Goal: Task Accomplishment & Management: Use online tool/utility

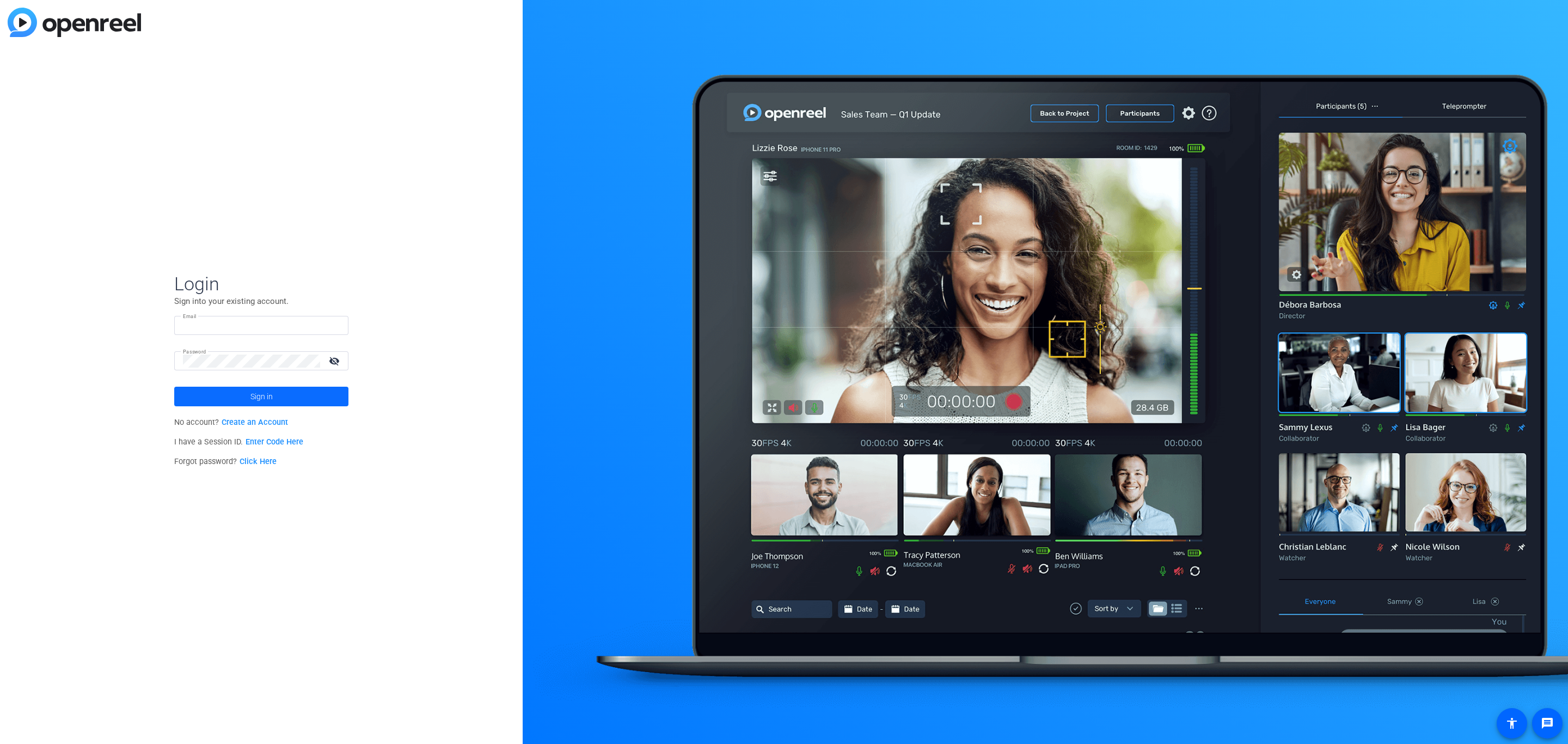
type input "[EMAIL_ADDRESS][DOMAIN_NAME]"
click at [271, 394] on span "Sign in" at bounding box center [262, 397] width 22 height 27
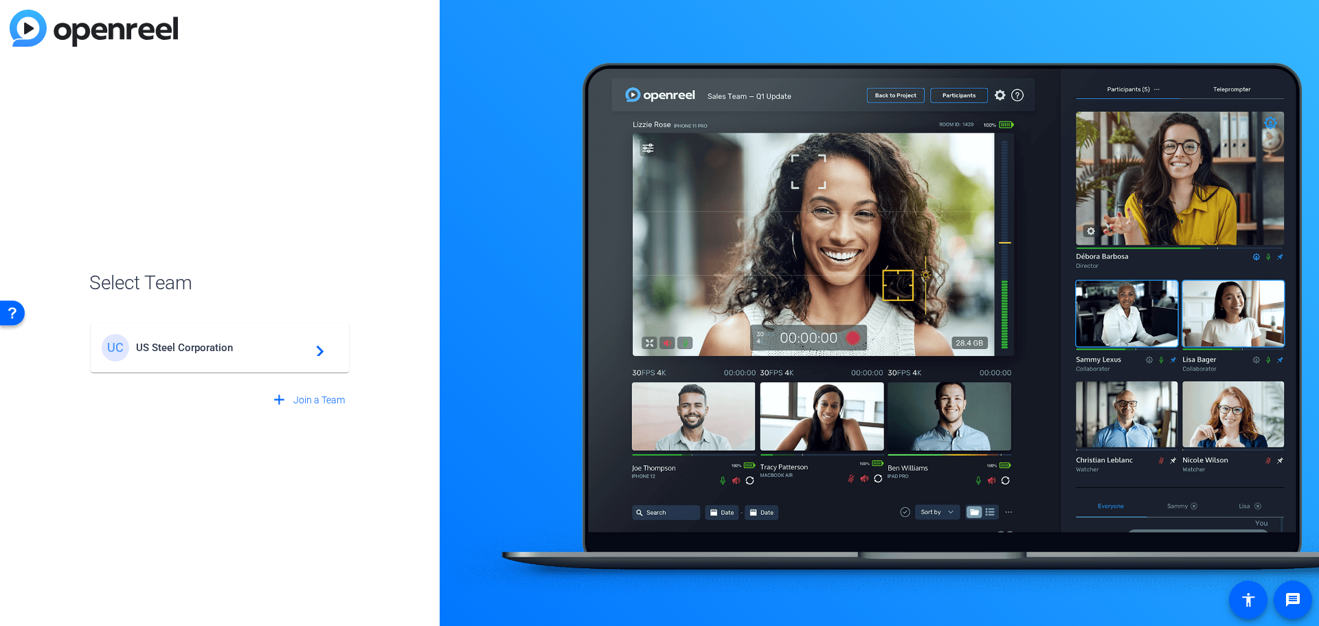
drag, startPoint x: 1956, startPoint y: 278, endPoint x: 314, endPoint y: 353, distance: 1643.9
click at [314, 353] on mat-icon "navigate_next" at bounding box center [316, 347] width 16 height 16
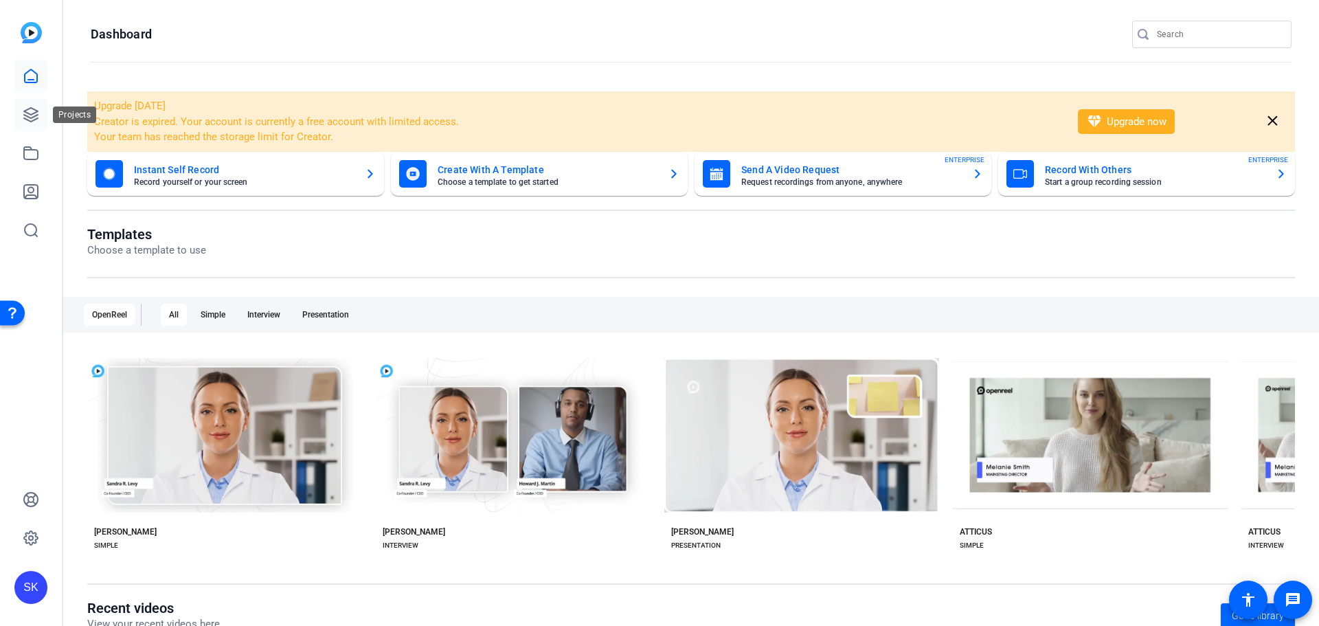
click at [27, 106] on icon at bounding box center [31, 114] width 16 height 16
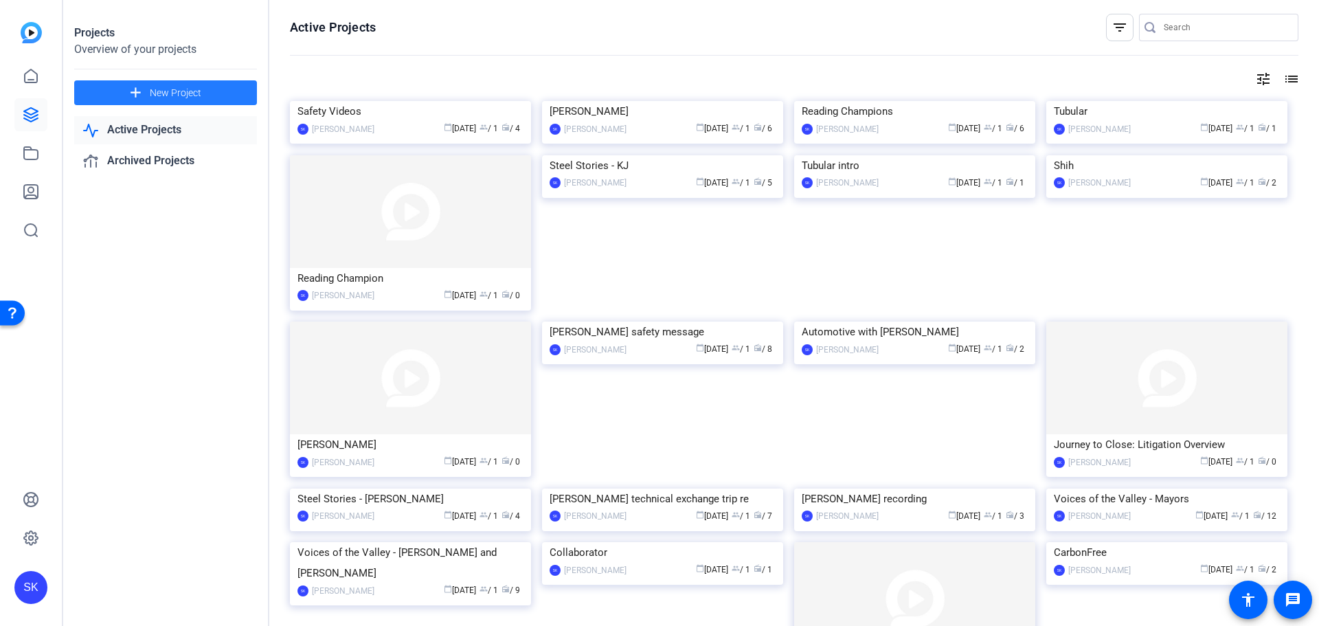
click at [135, 91] on mat-icon "add" at bounding box center [135, 92] width 17 height 17
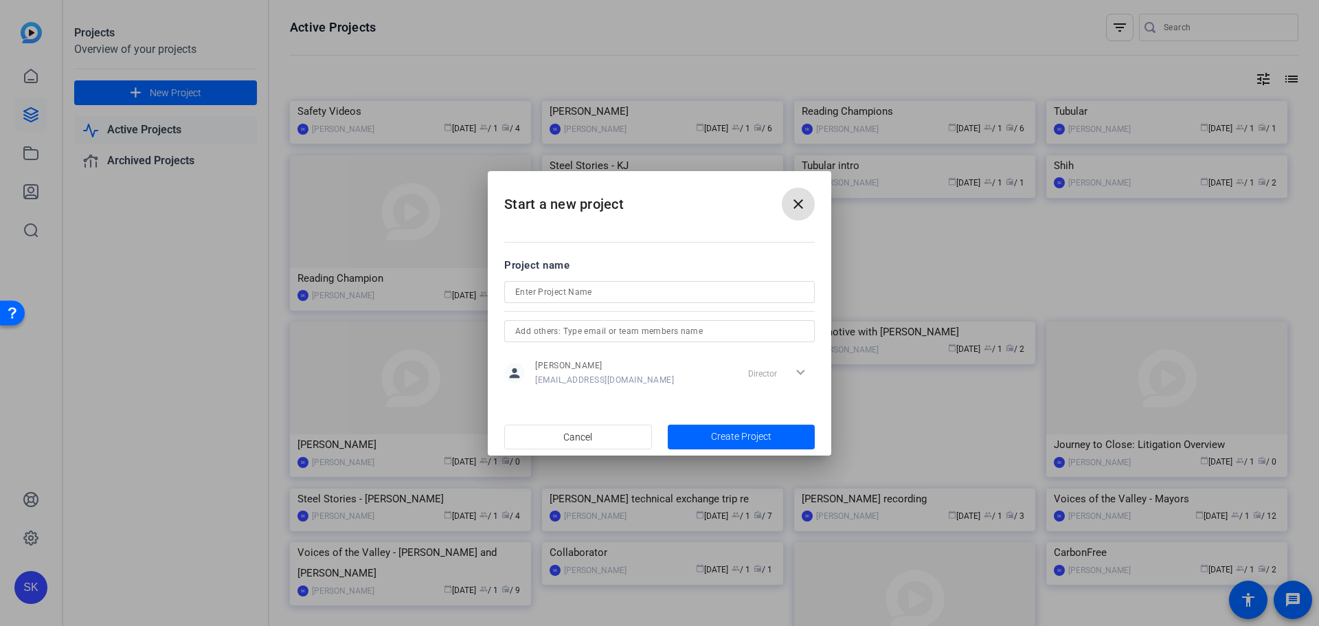
click at [557, 288] on input at bounding box center [659, 292] width 288 height 16
type input "Steel Stories"
click at [735, 431] on span "Create Project" at bounding box center [741, 436] width 60 height 14
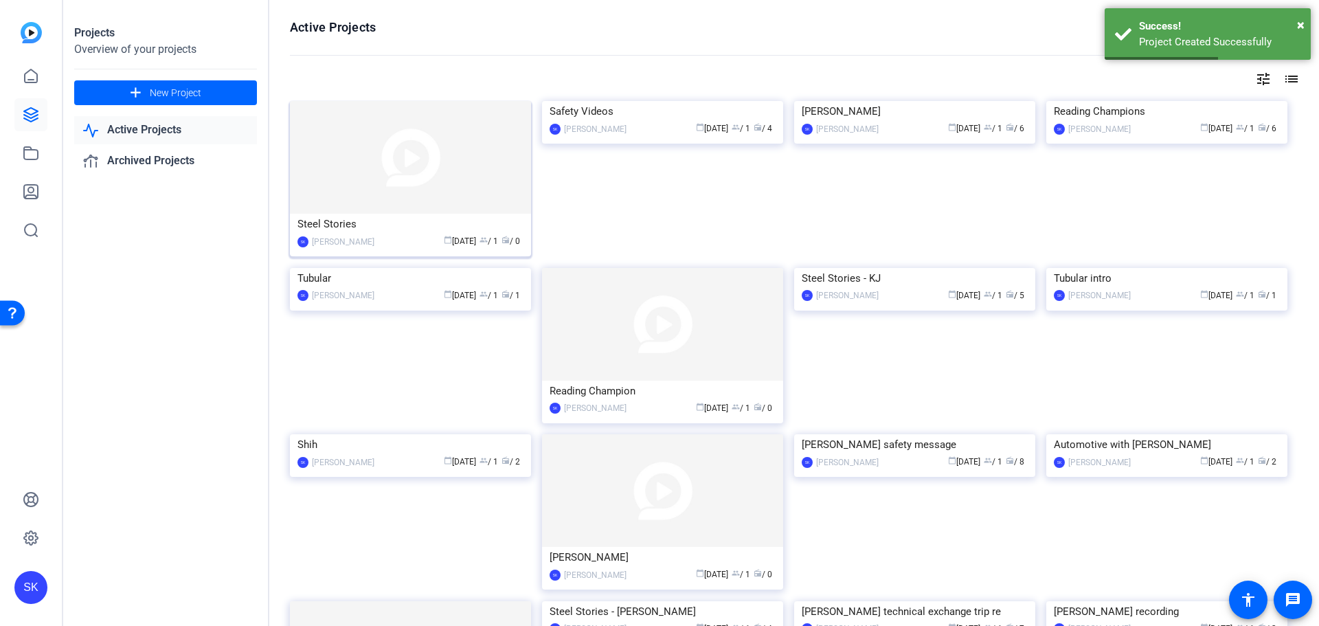
click at [405, 172] on img at bounding box center [410, 157] width 241 height 113
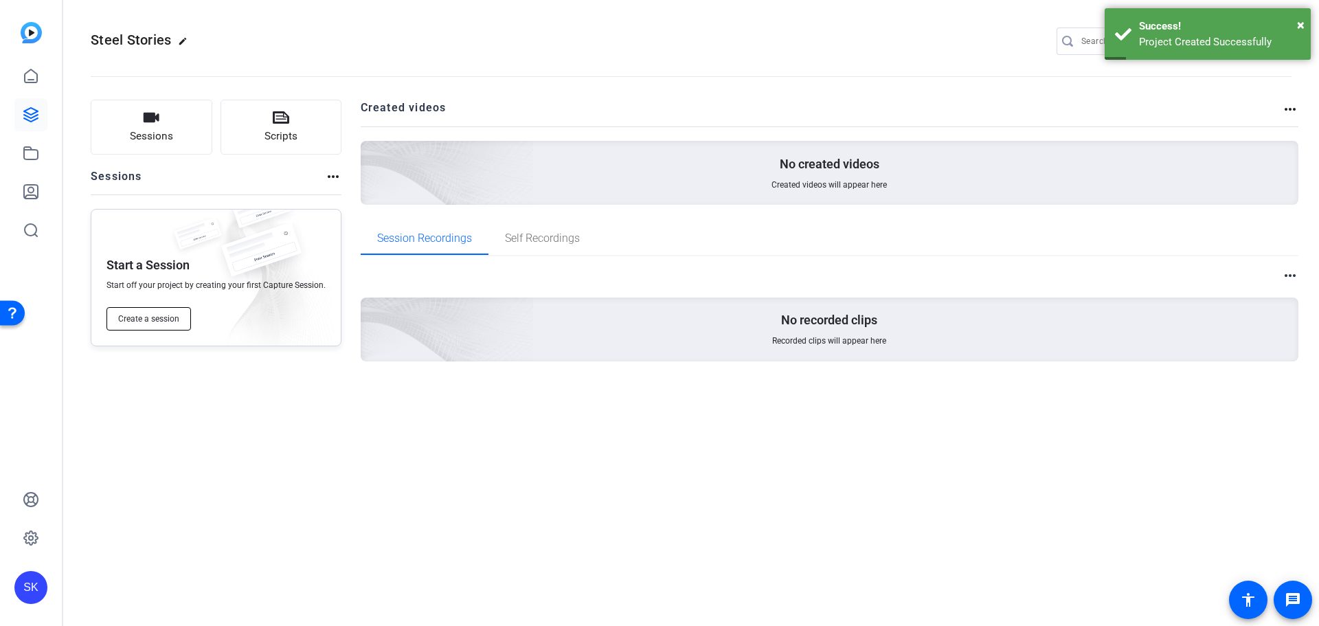
click at [155, 319] on span "Create a session" at bounding box center [148, 318] width 61 height 11
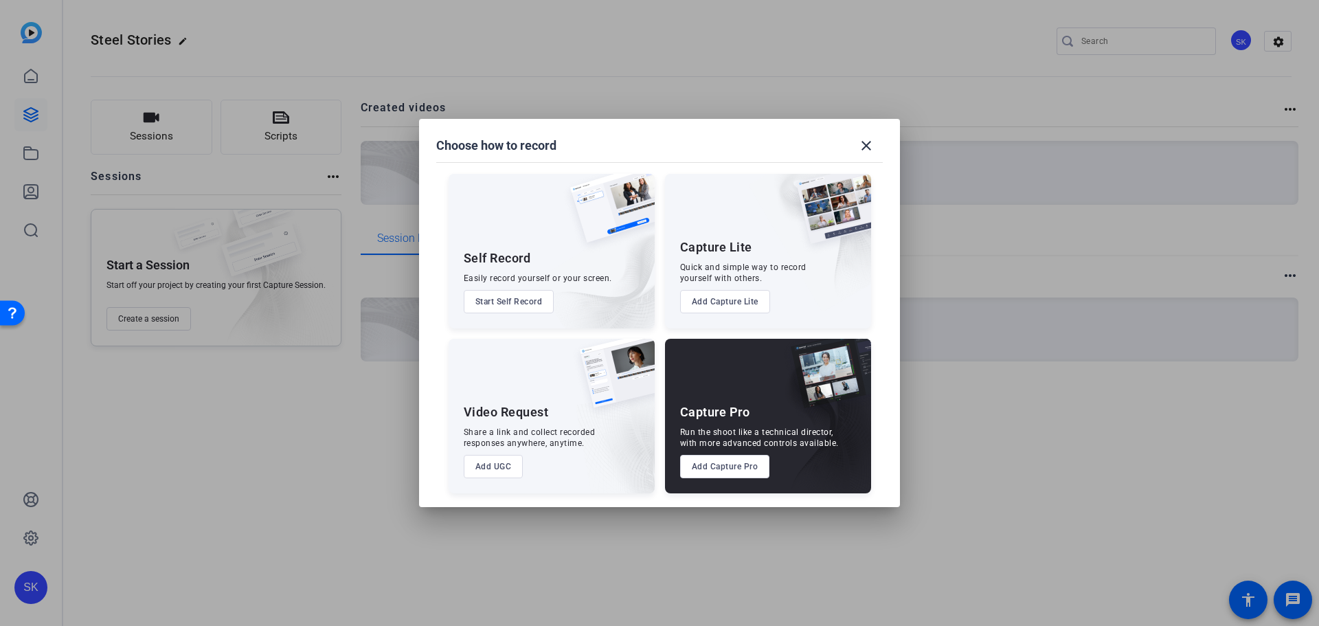
click at [746, 464] on button "Add Capture Pro" at bounding box center [725, 466] width 90 height 23
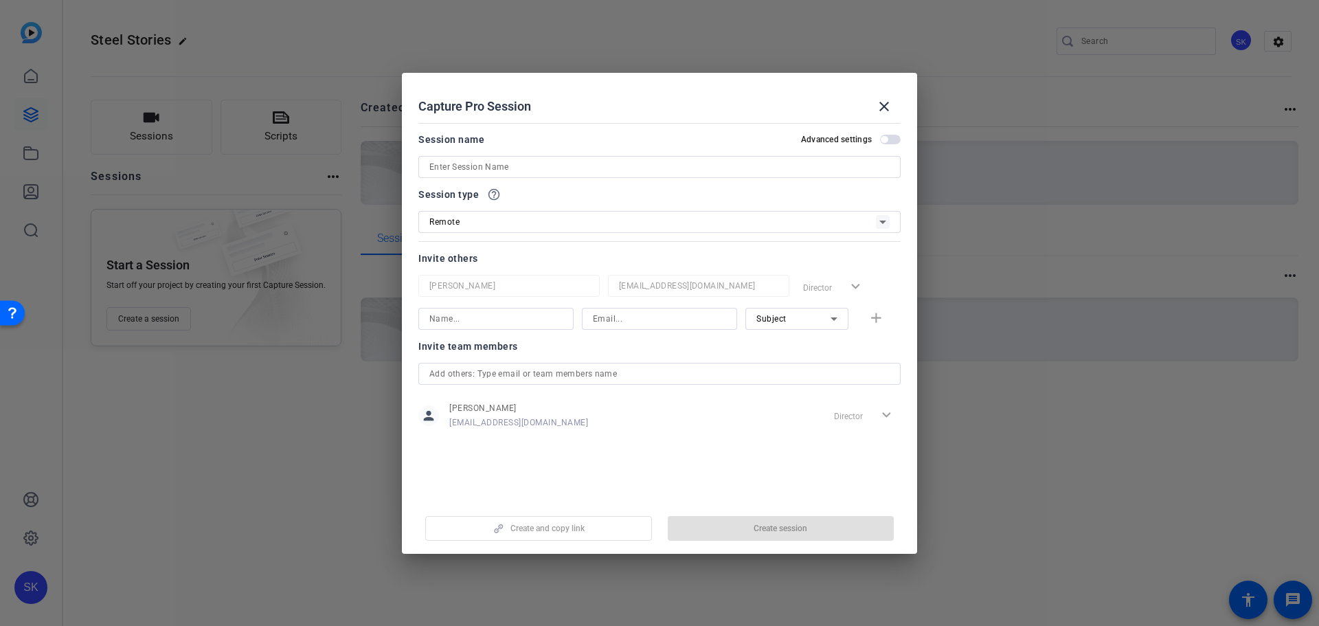
click at [492, 170] on input at bounding box center [659, 167] width 460 height 16
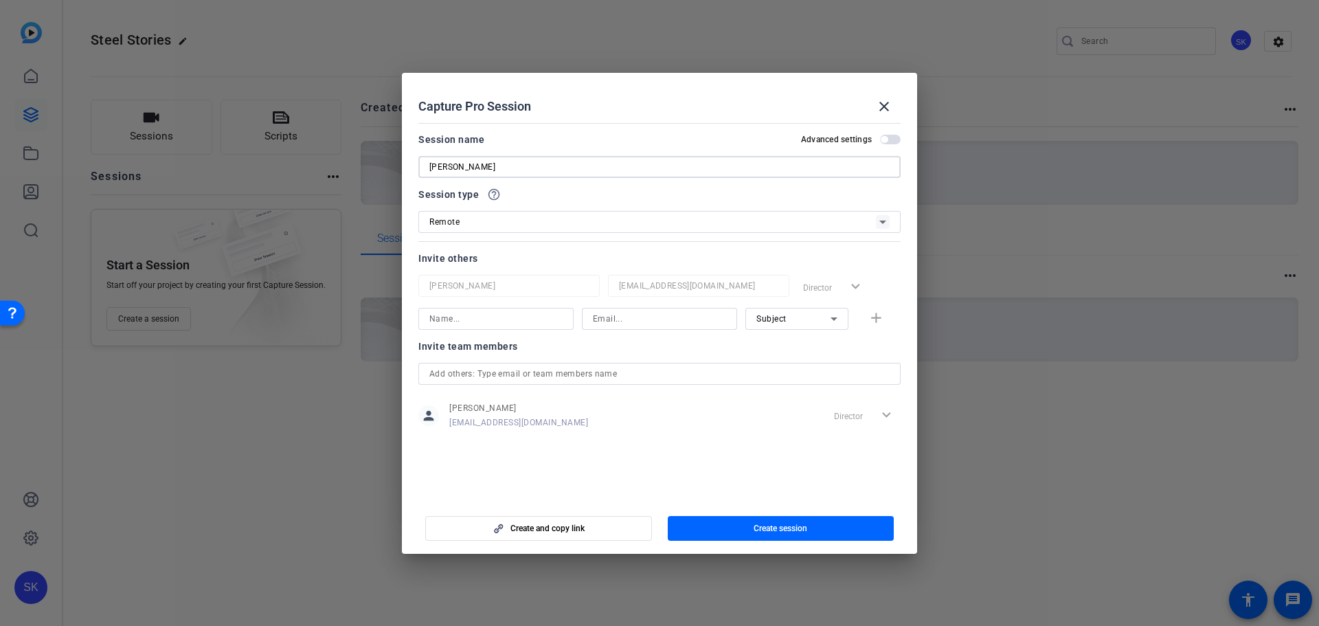
click at [468, 166] on input "[PERSON_NAME]" at bounding box center [659, 167] width 460 height 16
type input "[PERSON_NAME]"
click at [780, 527] on span "Create session" at bounding box center [780, 528] width 54 height 11
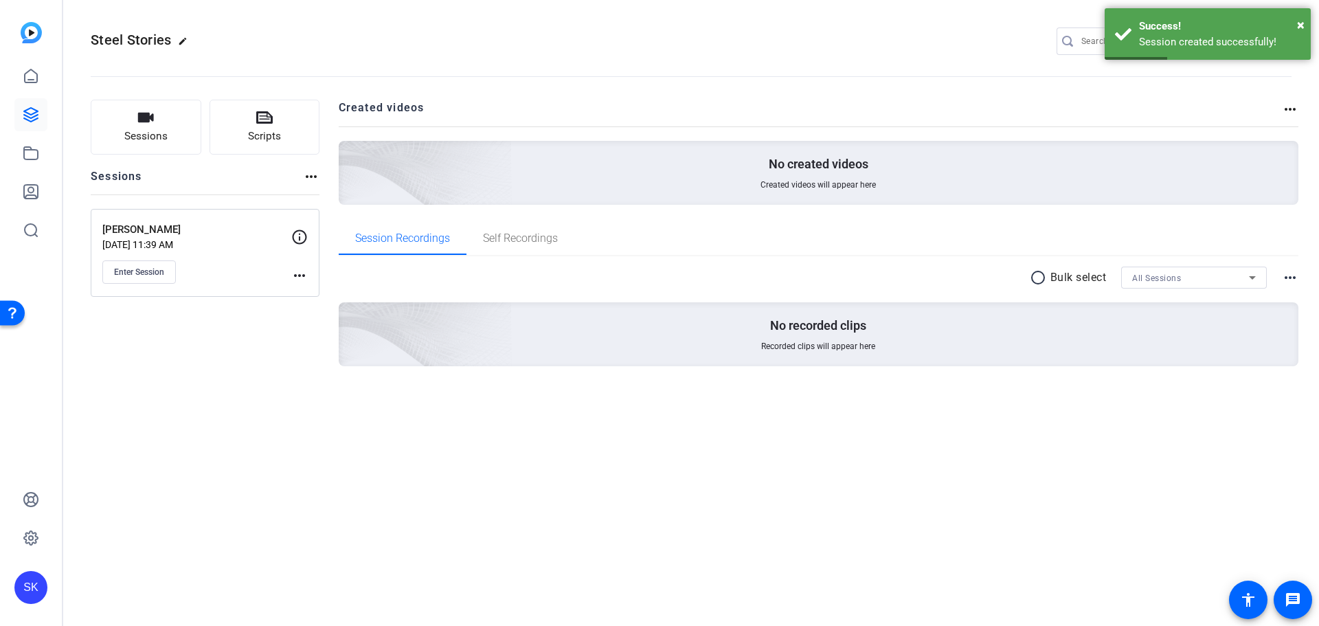
click at [299, 274] on mat-icon "more_horiz" at bounding box center [299, 275] width 16 height 16
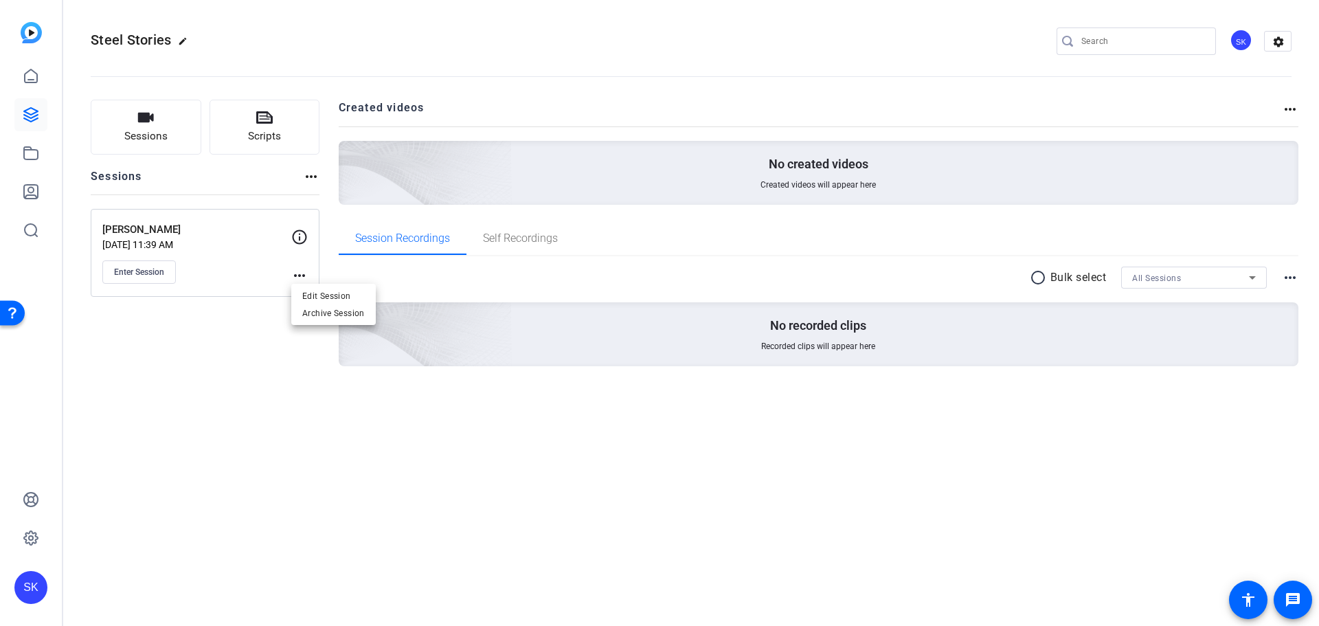
click at [533, 465] on div at bounding box center [659, 313] width 1319 height 626
click at [957, 483] on div "Steel Stories edit SK settings Sessions Scripts Sessions more_horiz [PERSON_NAM…" at bounding box center [690, 313] width 1255 height 626
click at [148, 269] on span "Enter Session" at bounding box center [139, 271] width 50 height 11
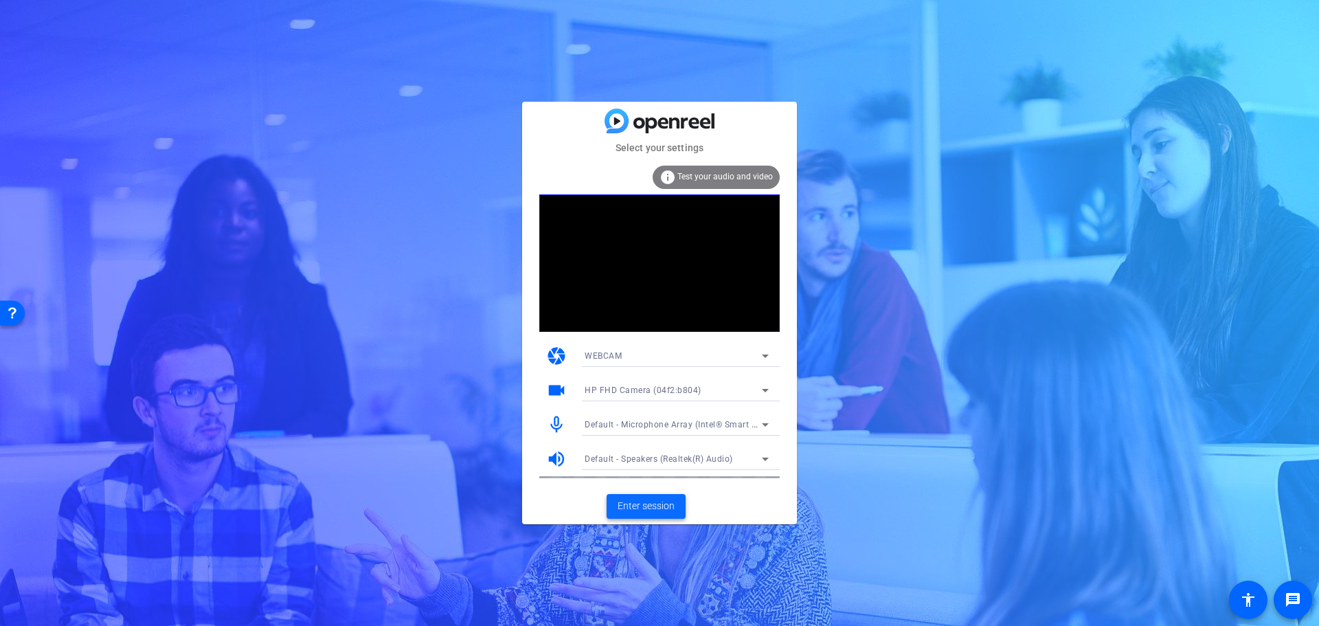
click at [670, 505] on span "Enter session" at bounding box center [645, 506] width 57 height 14
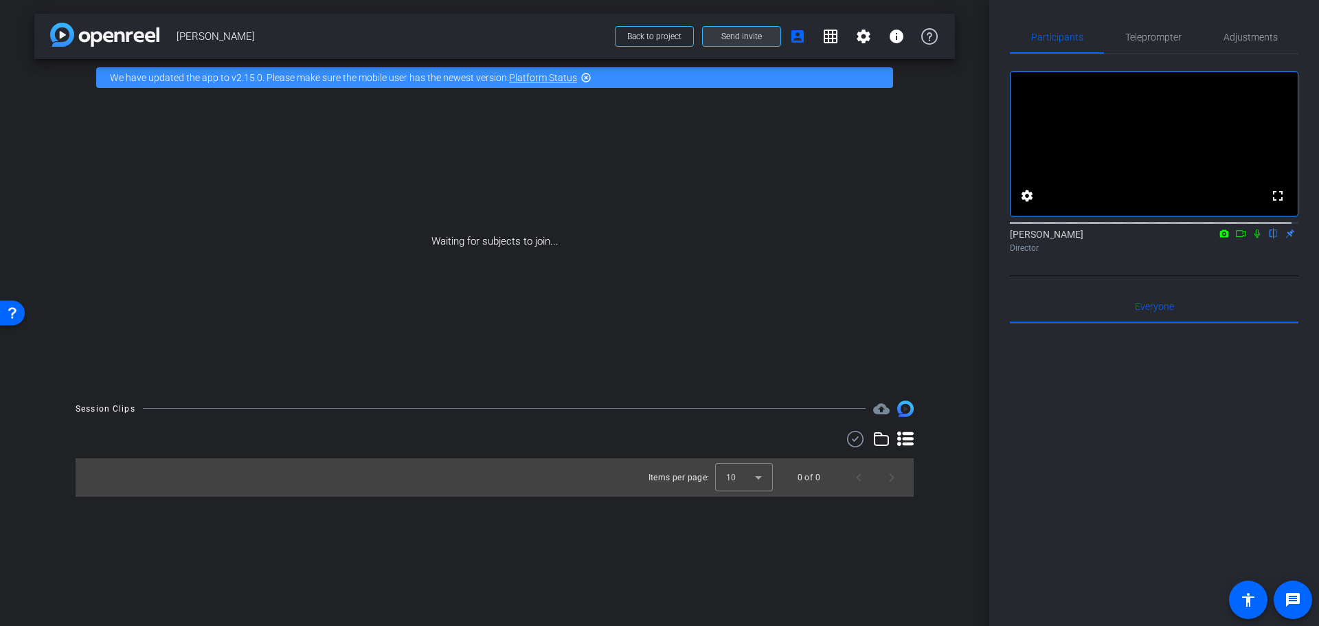
click at [736, 39] on span "Send invite" at bounding box center [741, 36] width 41 height 11
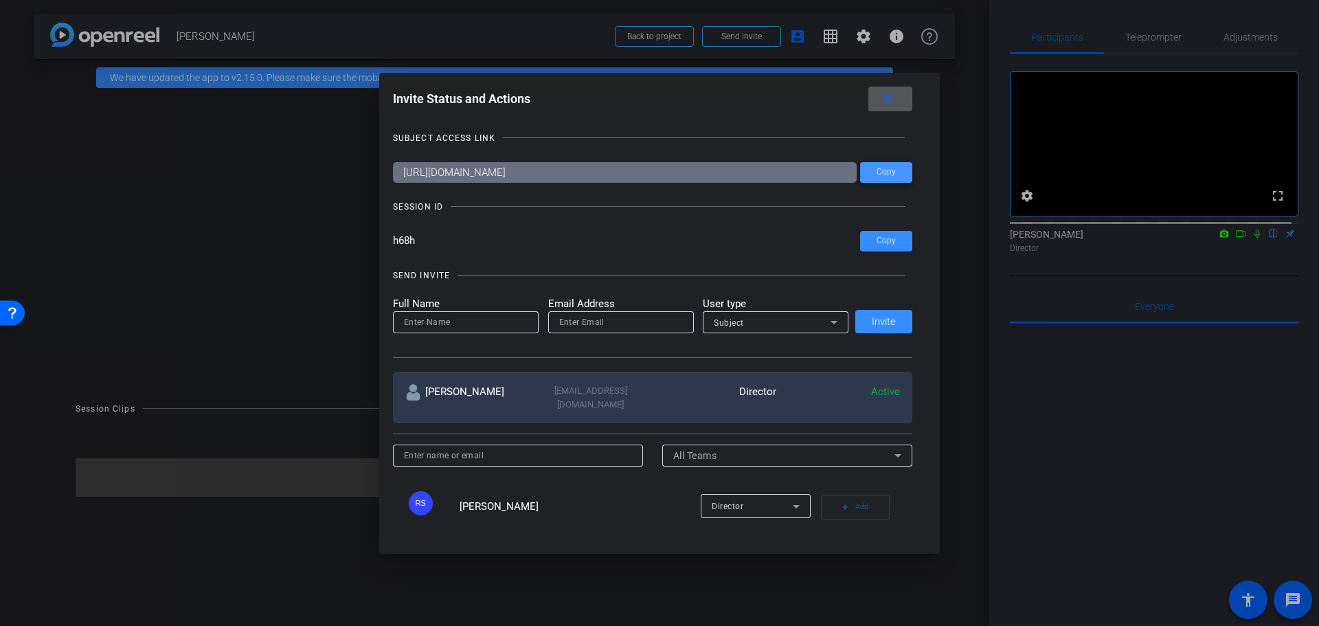
click at [886, 166] on span at bounding box center [886, 172] width 52 height 33
